Goal: Transaction & Acquisition: Purchase product/service

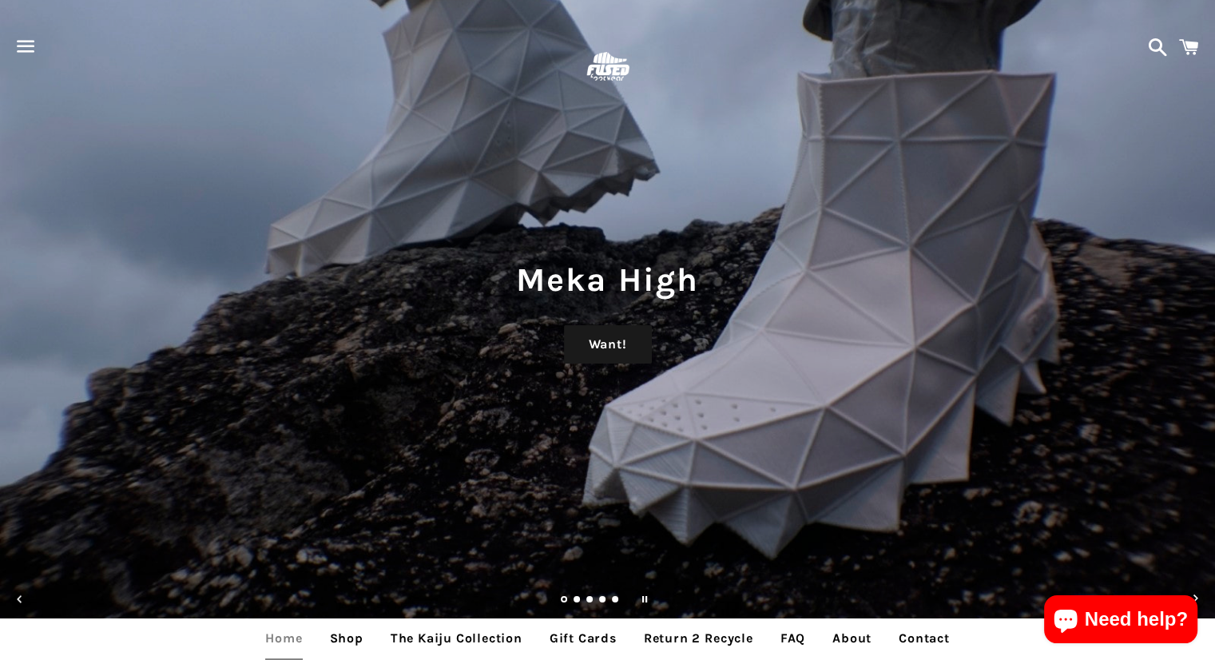
click at [39, 42] on span "button" at bounding box center [26, 46] width 36 height 48
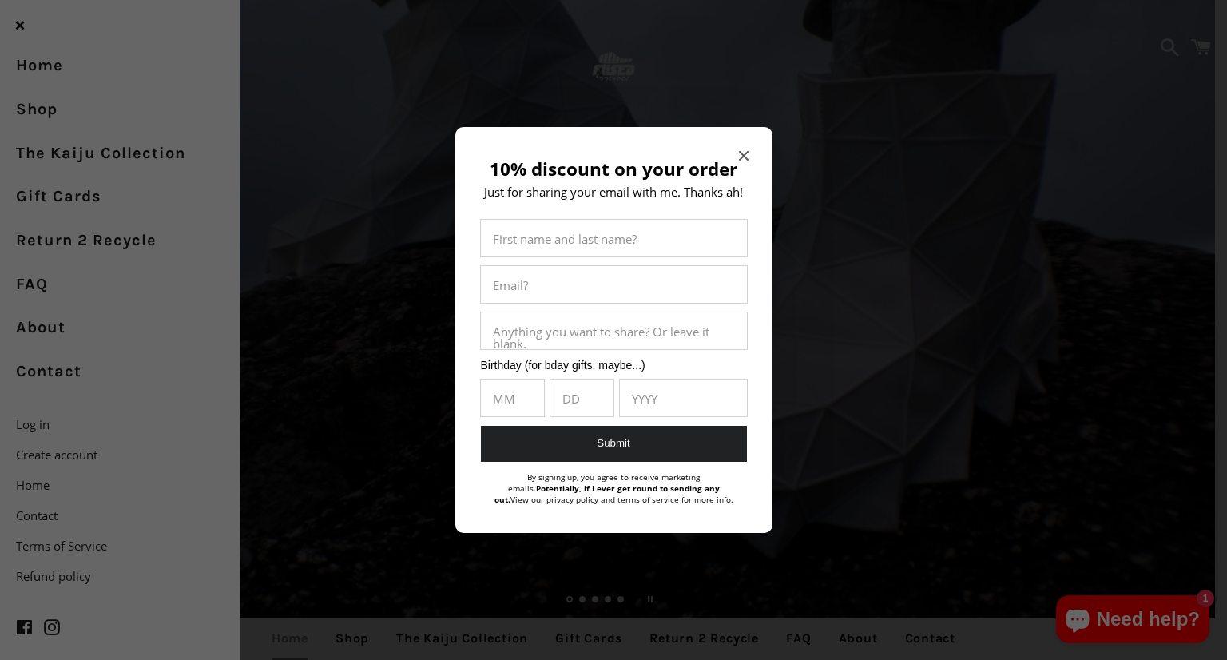
click at [741, 157] on icon "Close modal" at bounding box center [743, 156] width 10 height 10
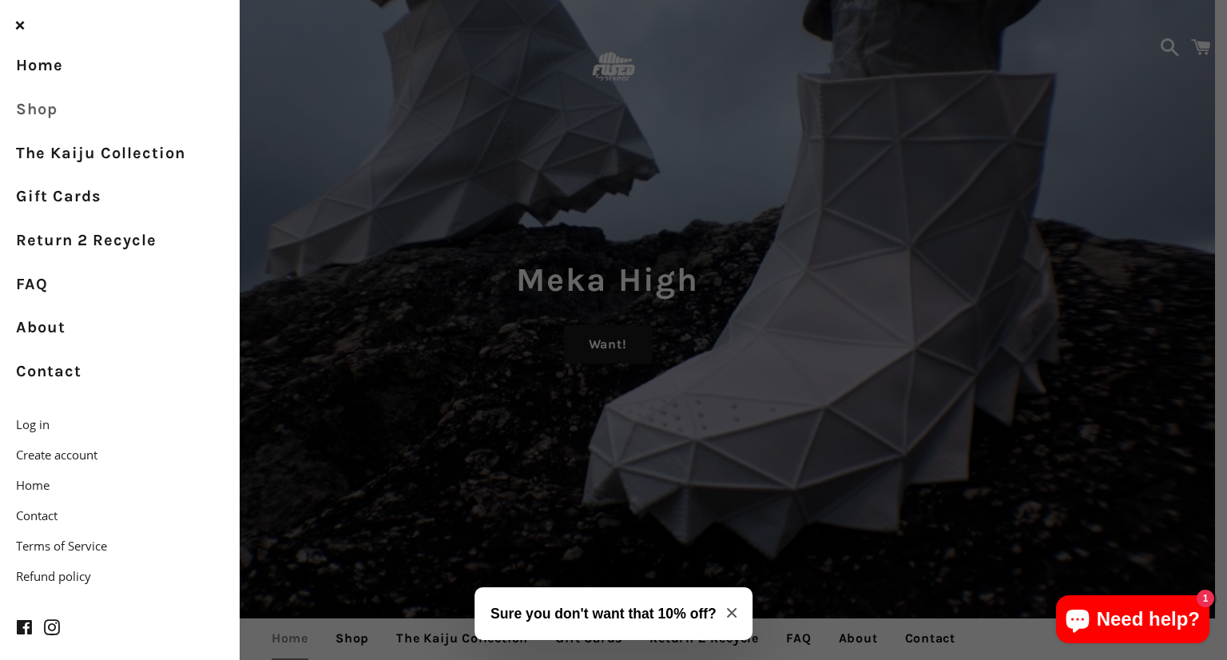
click at [45, 108] on link "Shop" at bounding box center [120, 110] width 240 height 44
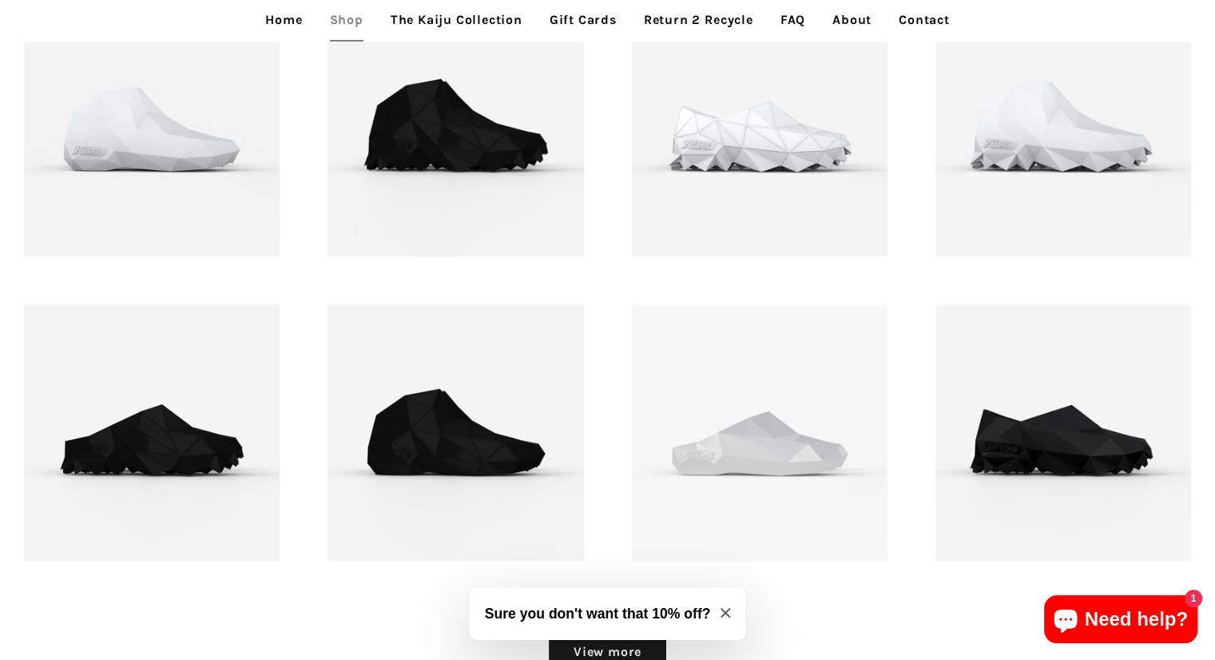
scroll to position [1995, 0]
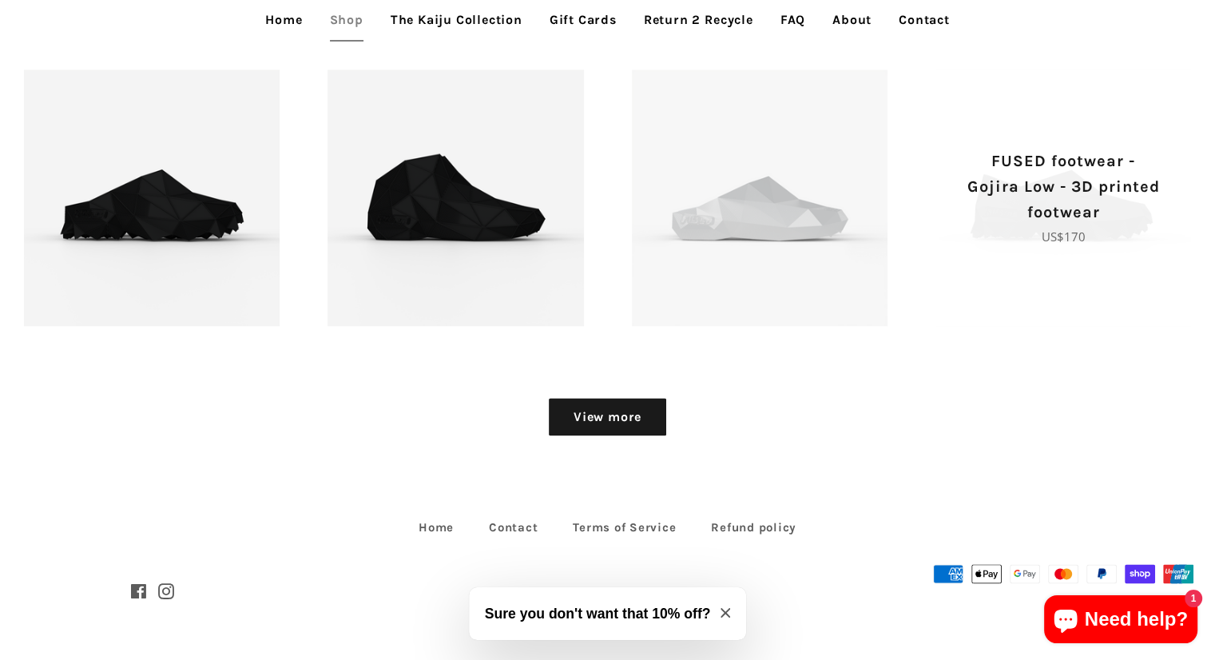
click at [991, 283] on span "FUSED footwear - Gojira Low - 3D printed footwear Regular price US$170" at bounding box center [1063, 197] width 256 height 256
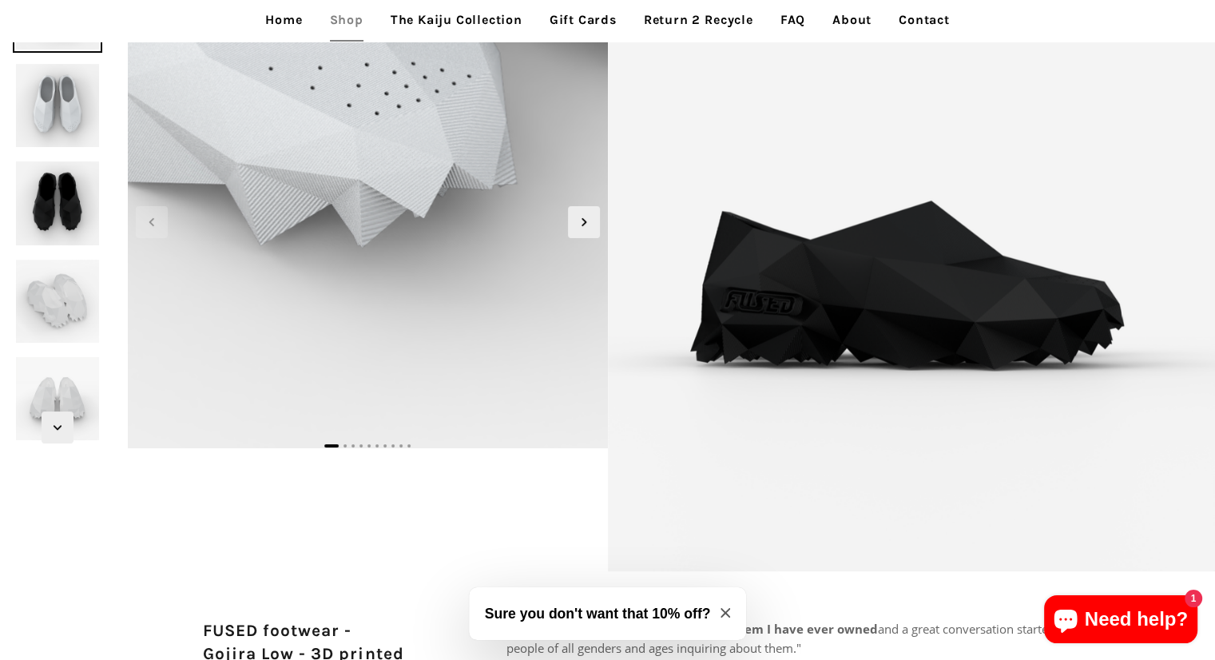
scroll to position [129, 0]
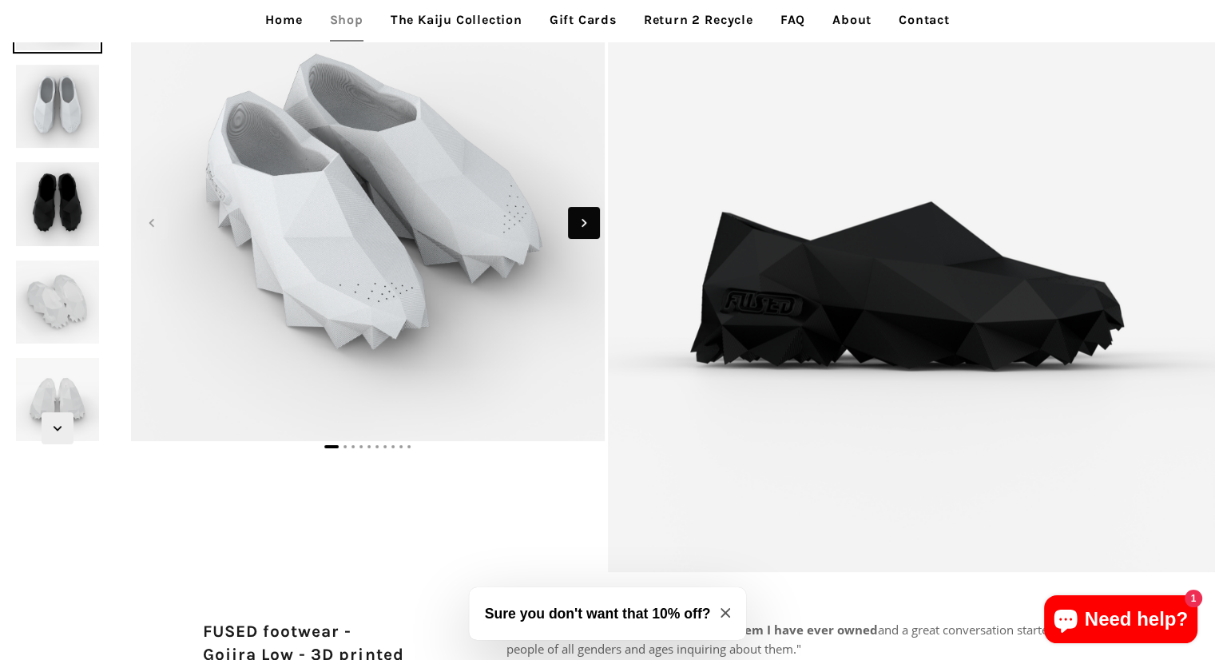
click at [586, 214] on icon "Next slide" at bounding box center [584, 223] width 18 height 18
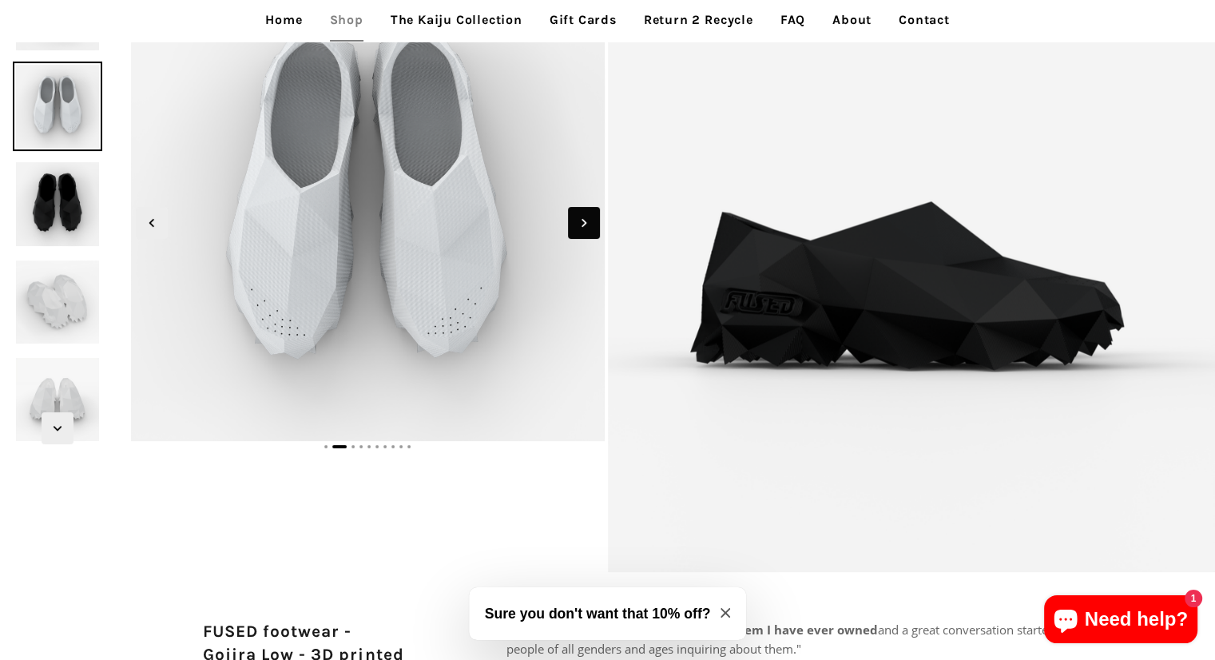
click at [586, 214] on icon "Next slide" at bounding box center [584, 223] width 18 height 18
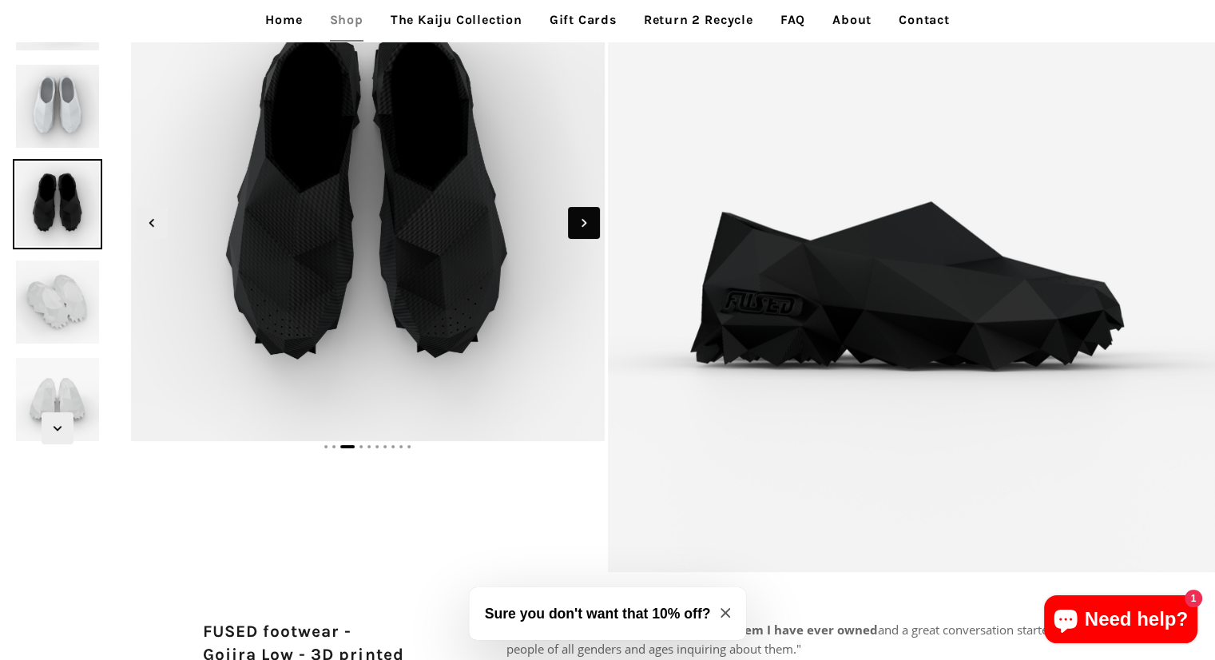
click at [586, 214] on icon "Next slide" at bounding box center [584, 223] width 18 height 18
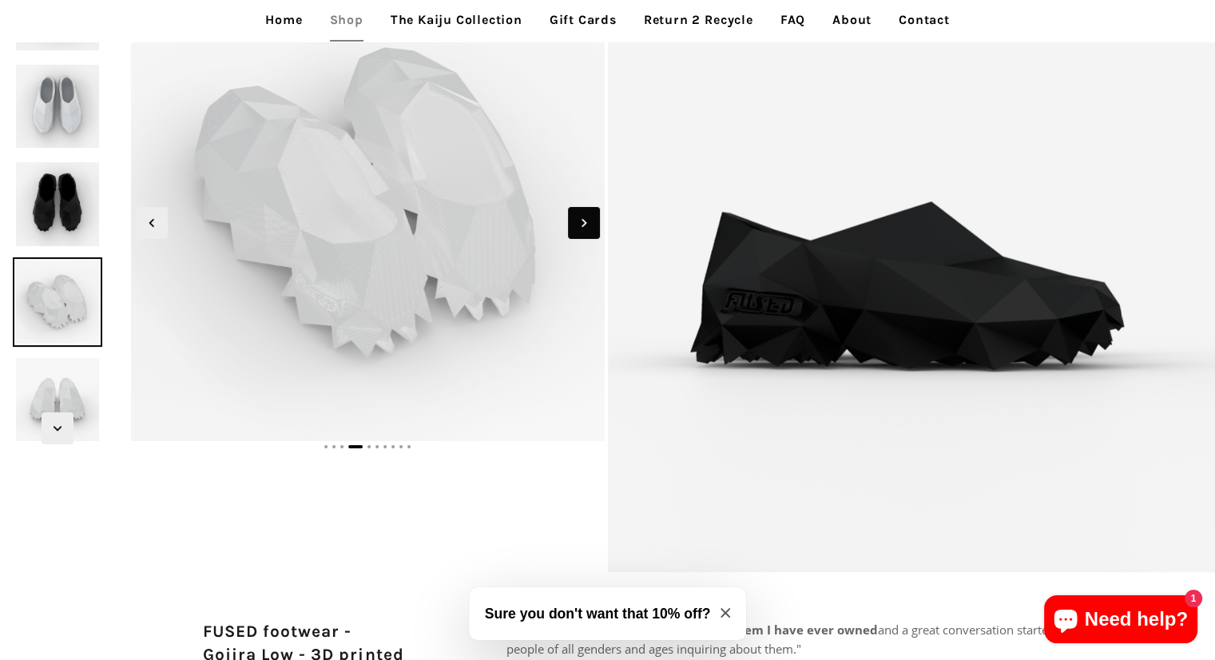
click at [586, 214] on icon "Next slide" at bounding box center [584, 223] width 18 height 18
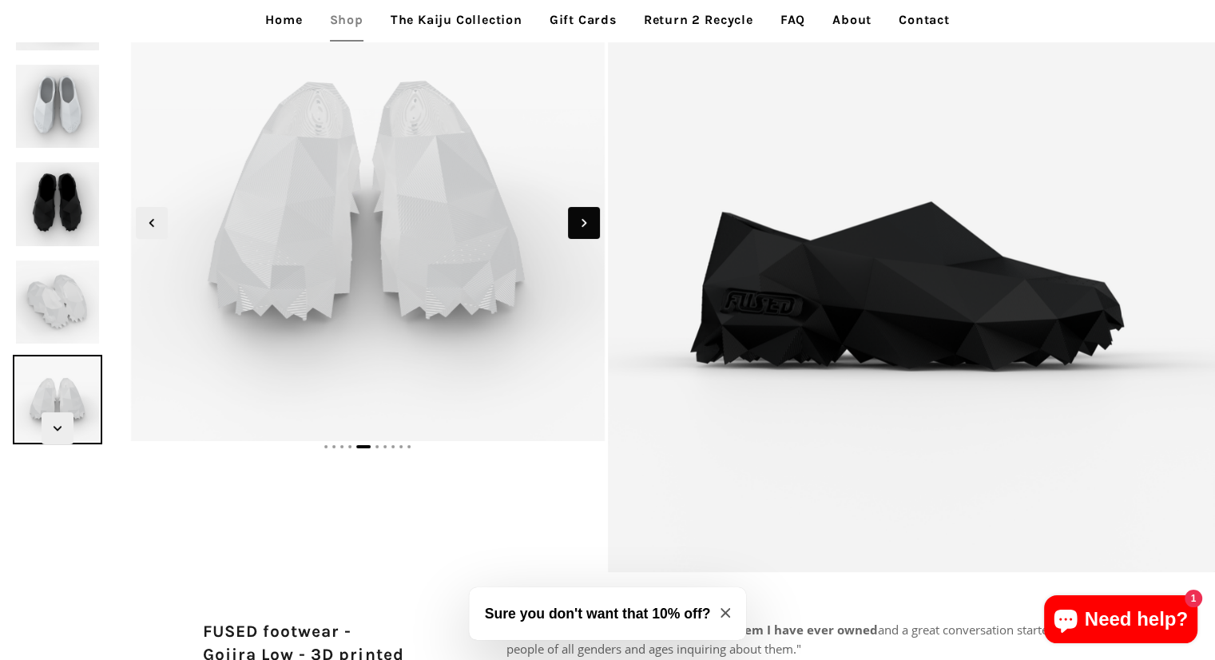
click at [586, 214] on icon "Next slide" at bounding box center [584, 223] width 18 height 18
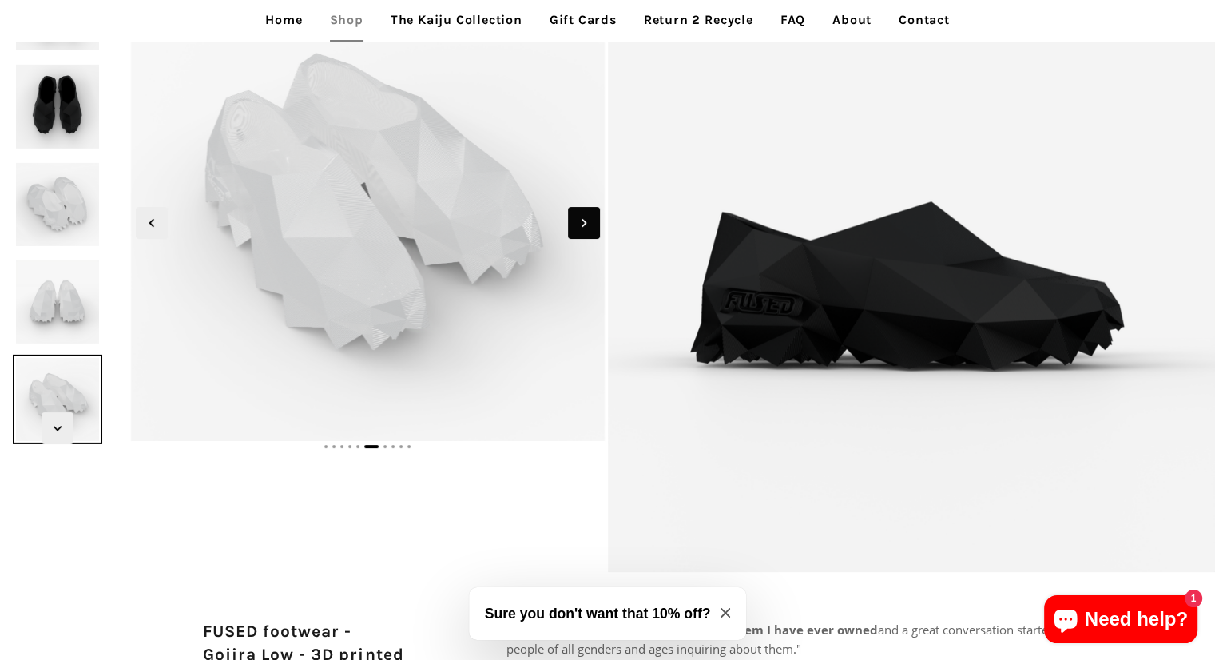
click at [586, 214] on icon "Next slide" at bounding box center [584, 223] width 18 height 18
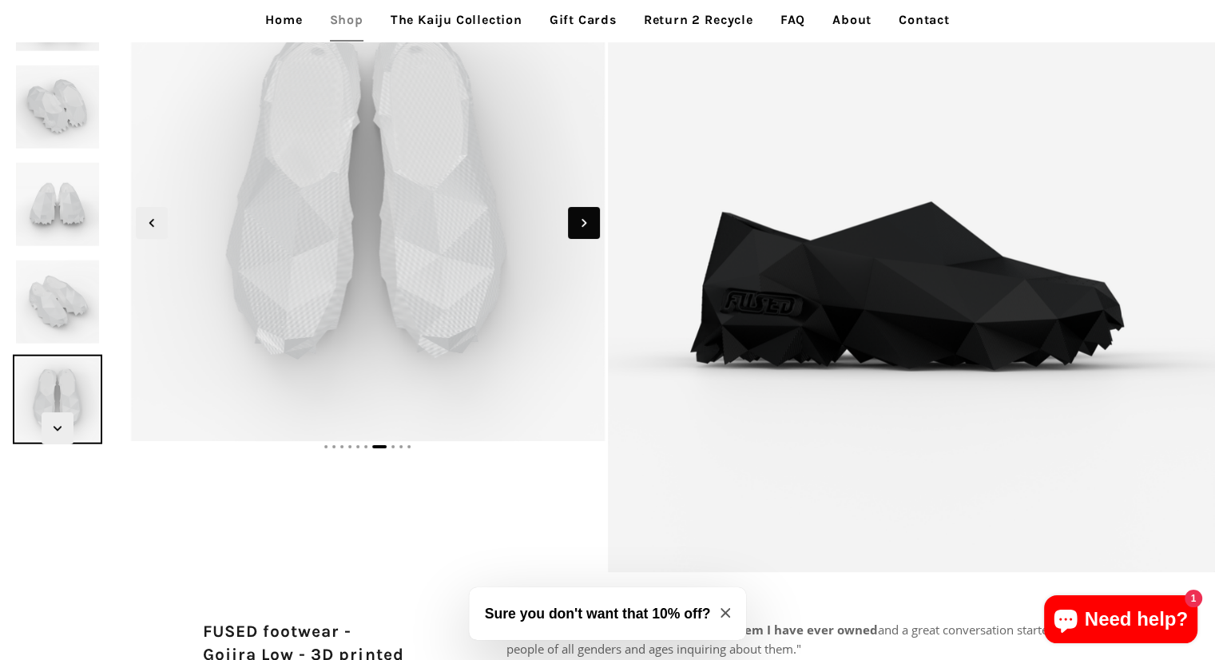
click at [586, 214] on icon "Next slide" at bounding box center [584, 223] width 18 height 18
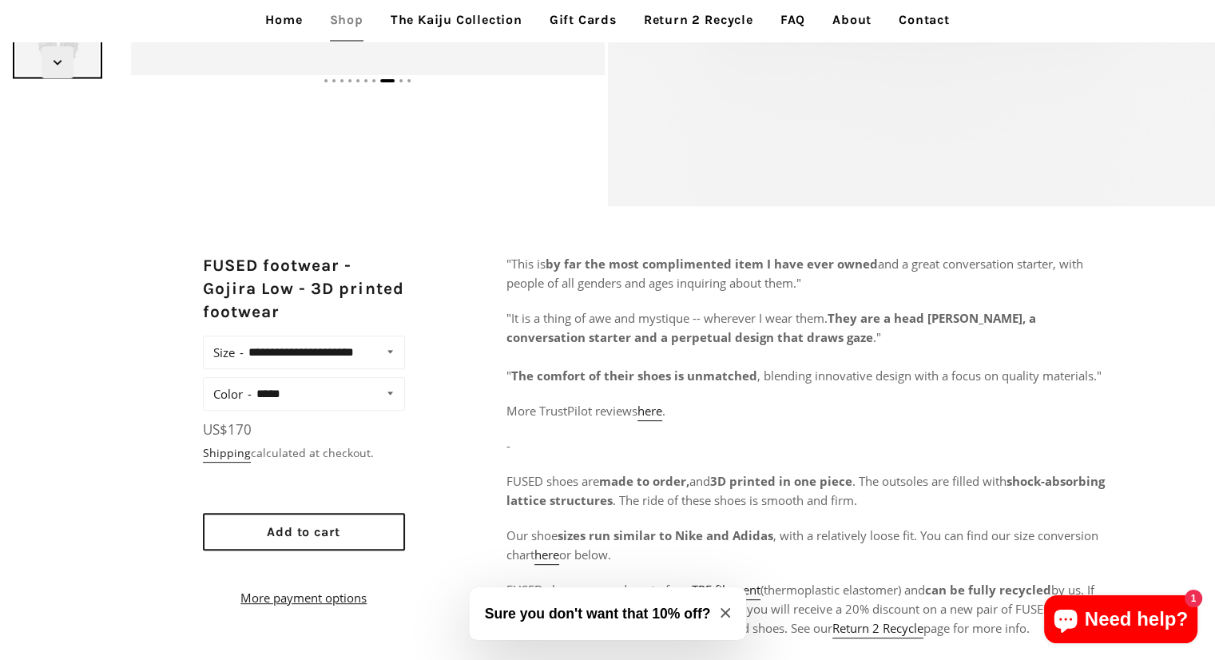
scroll to position [0, 0]
